Goal: Task Accomplishment & Management: Use online tool/utility

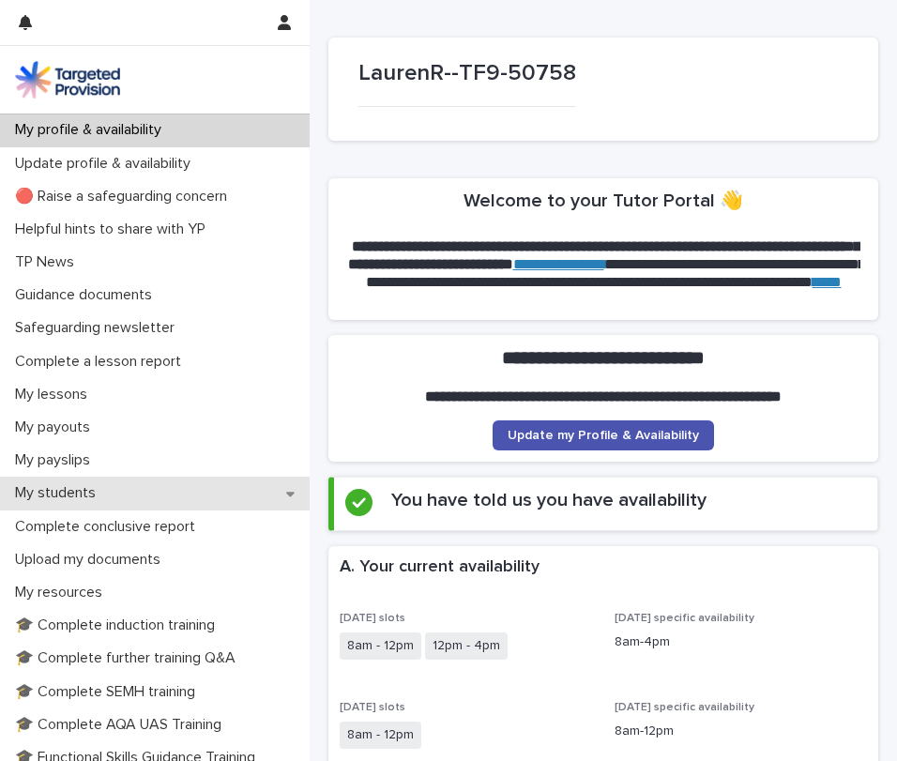
click at [211, 479] on div "My students" at bounding box center [154, 492] width 309 height 33
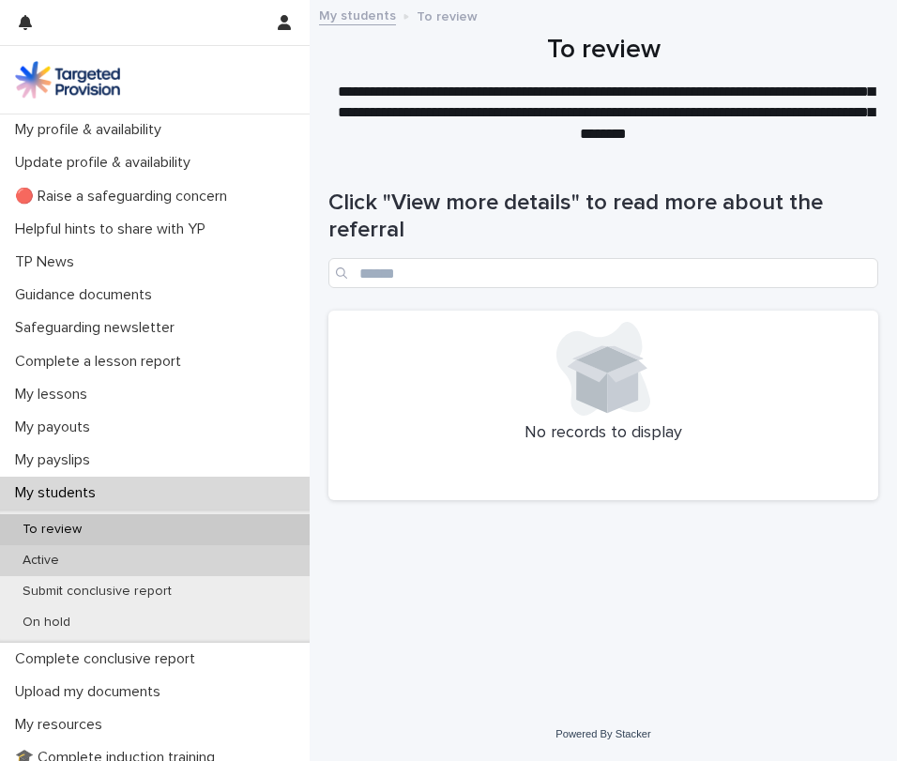
click at [83, 558] on div "Active" at bounding box center [154, 560] width 309 height 31
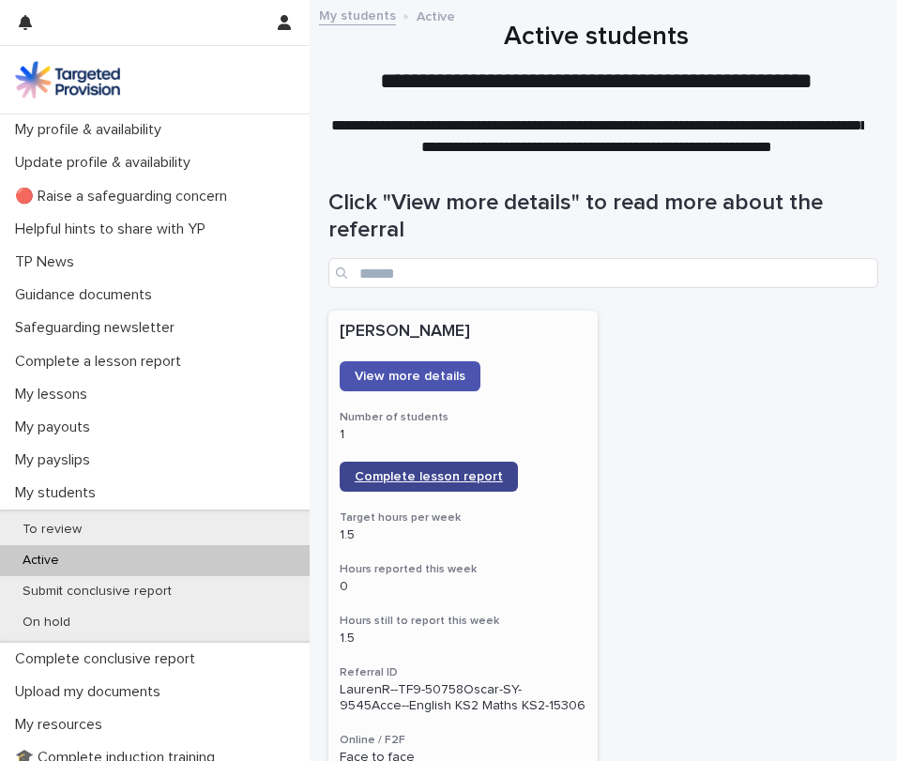
click at [400, 477] on span "Complete lesson report" at bounding box center [428, 476] width 148 height 13
